Goal: Transaction & Acquisition: Obtain resource

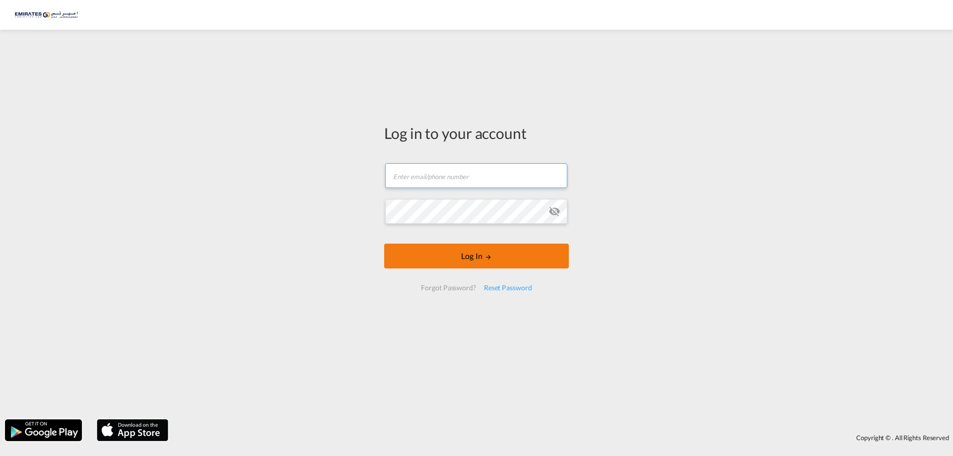
type input "[EMAIL_ADDRESS][DOMAIN_NAME]"
click at [474, 257] on button "Log In" at bounding box center [476, 256] width 185 height 25
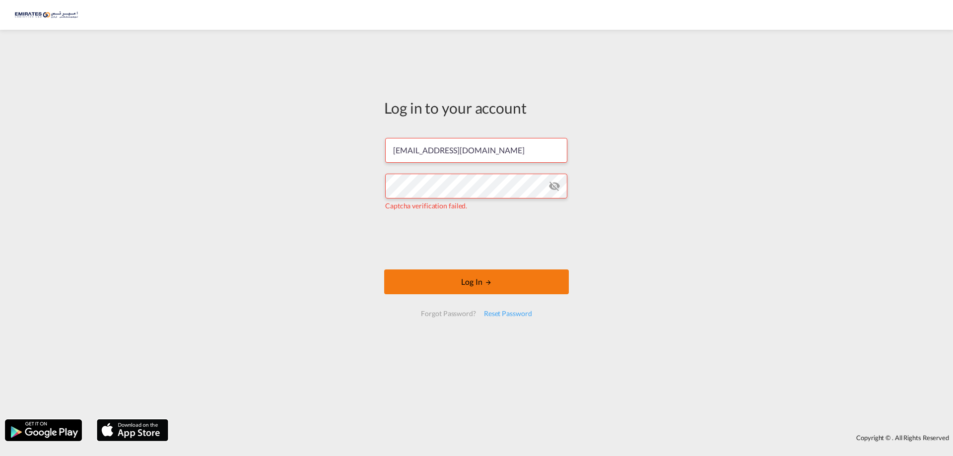
click at [481, 284] on button "Log In" at bounding box center [476, 282] width 185 height 25
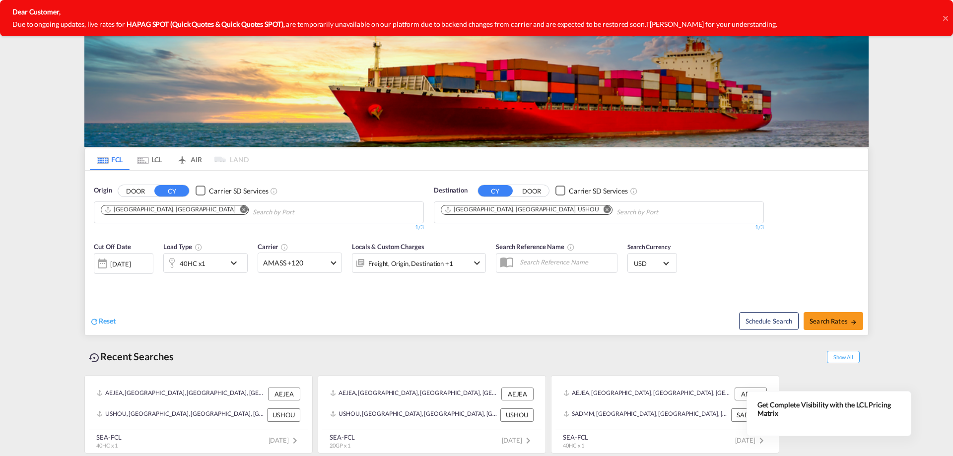
click at [604, 210] on md-icon "Remove" at bounding box center [607, 209] width 7 height 7
click at [484, 211] on input "Chips input." at bounding box center [488, 213] width 94 height 16
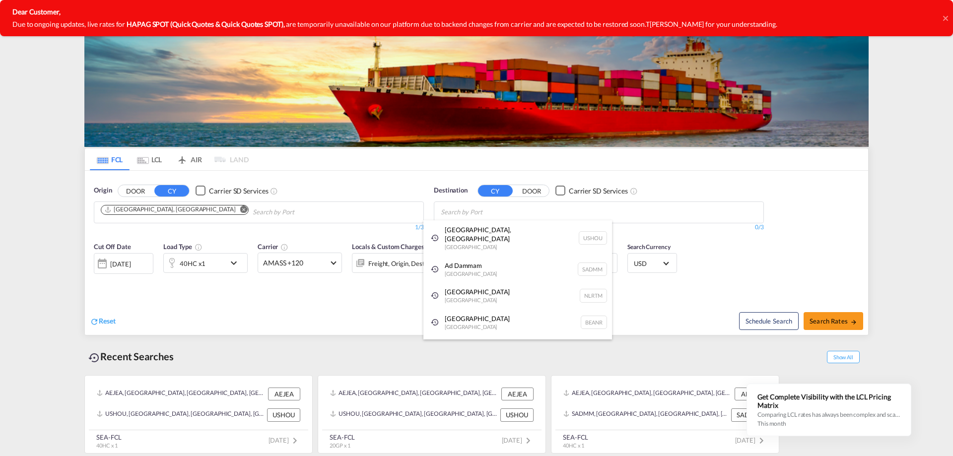
paste input "[GEOGRAPHIC_DATA]"
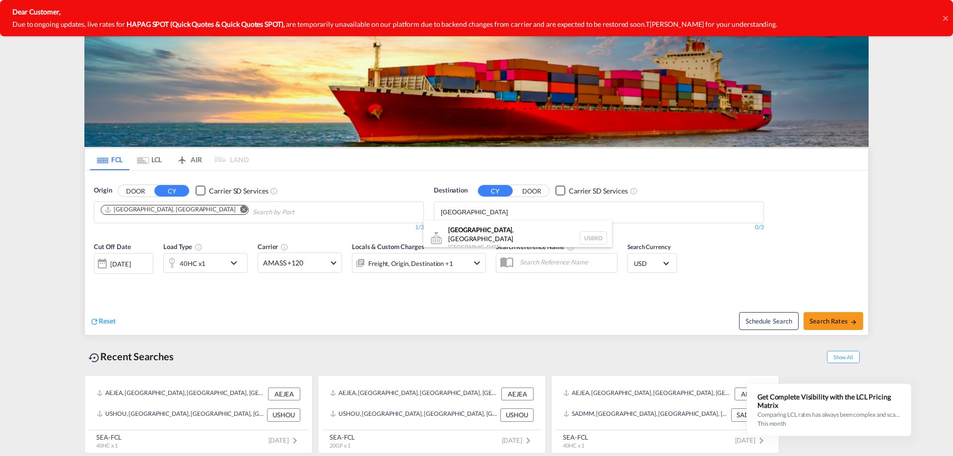
scroll to position [3, 0]
type input "[GEOGRAPHIC_DATA]"
click at [486, 232] on div "[GEOGRAPHIC_DATA] , [GEOGRAPHIC_DATA] [GEOGRAPHIC_DATA] USBRO" at bounding box center [517, 235] width 189 height 36
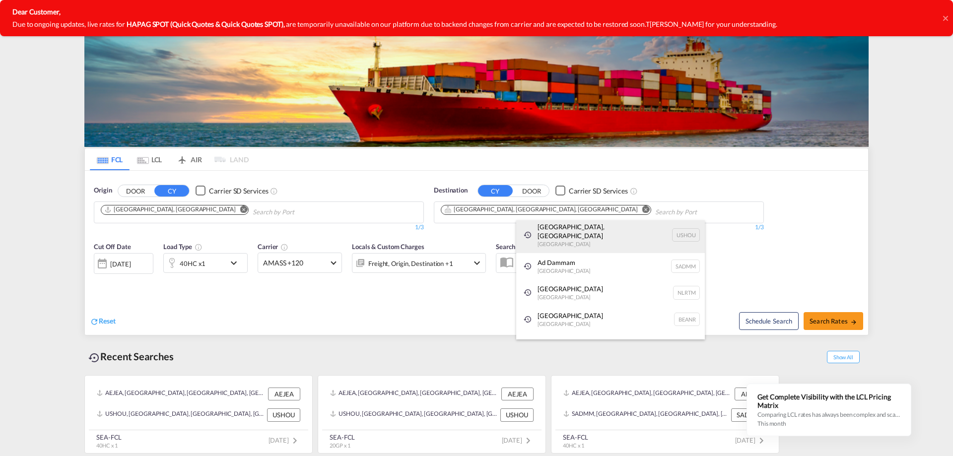
scroll to position [0, 0]
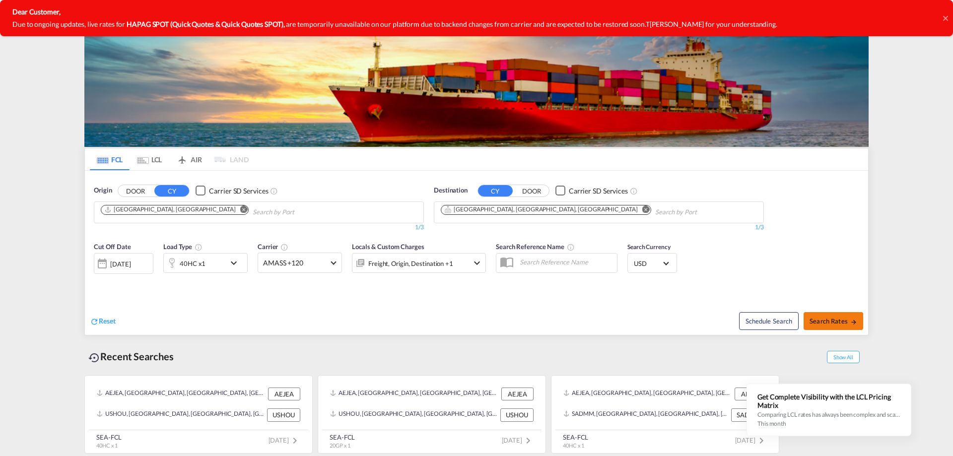
click at [835, 322] on span "Search Rates" at bounding box center [834, 321] width 48 height 8
type input "AEJEA to USBRO / [DATE]"
